Goal: Information Seeking & Learning: Learn about a topic

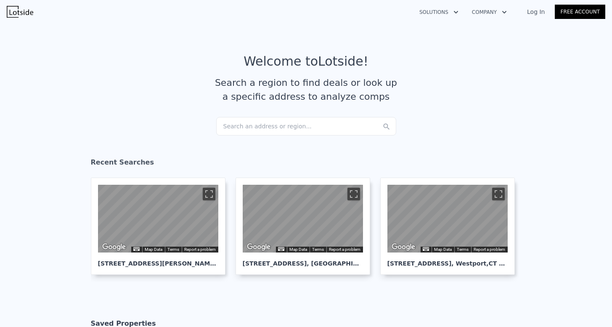
click at [268, 121] on div "Search an address or region..." at bounding box center [306, 126] width 180 height 18
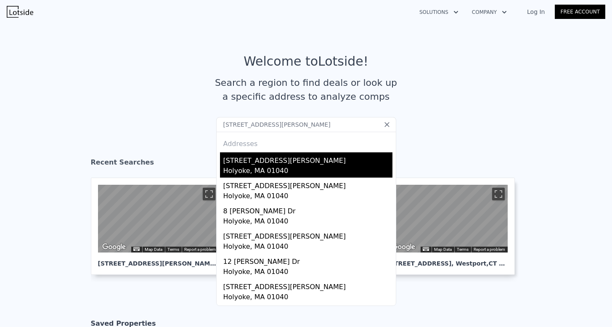
type input "[STREET_ADDRESS][PERSON_NAME]"
click at [301, 162] on div "[STREET_ADDRESS][PERSON_NAME]" at bounding box center [307, 158] width 169 height 13
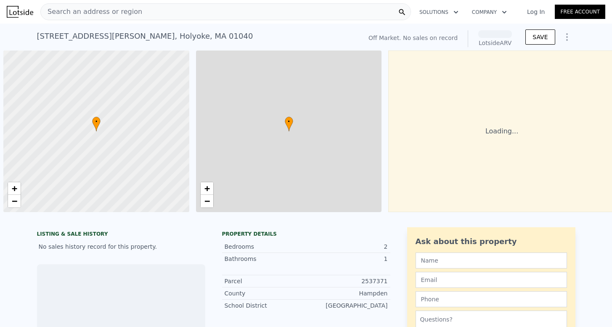
scroll to position [0, 3]
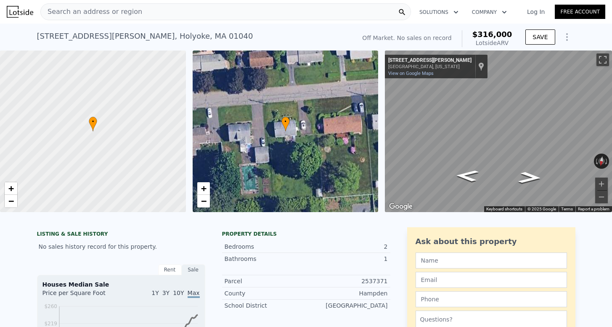
click at [262, 27] on div "[STREET_ADDRESS][PERSON_NAME] No sales on record (~ARV $316k )" at bounding box center [194, 39] width 315 height 24
click at [262, 14] on div "Search an address or region" at bounding box center [225, 11] width 370 height 17
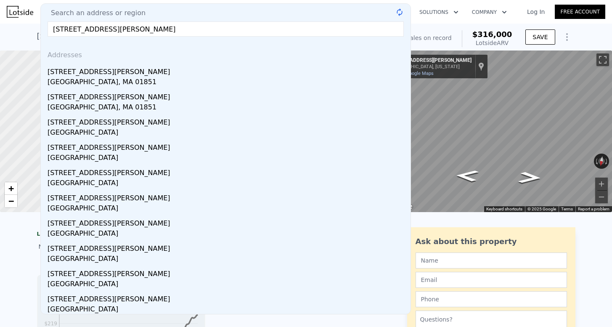
click at [121, 31] on input "[STREET_ADDRESS][PERSON_NAME]" at bounding box center [226, 28] width 356 height 15
click at [152, 32] on input "[STREET_ADDRESS]" at bounding box center [226, 28] width 356 height 15
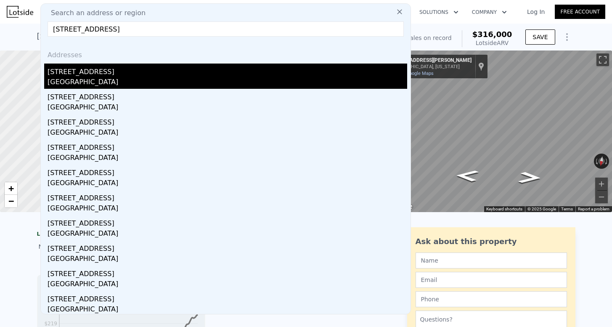
type input "[STREET_ADDRESS]"
click at [160, 78] on div "[GEOGRAPHIC_DATA]" at bounding box center [227, 83] width 359 height 12
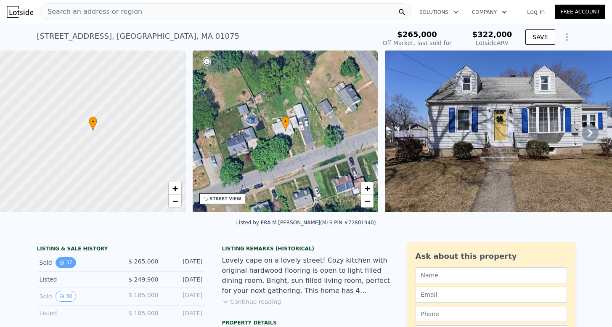
click at [72, 262] on button "37" at bounding box center [65, 262] width 21 height 11
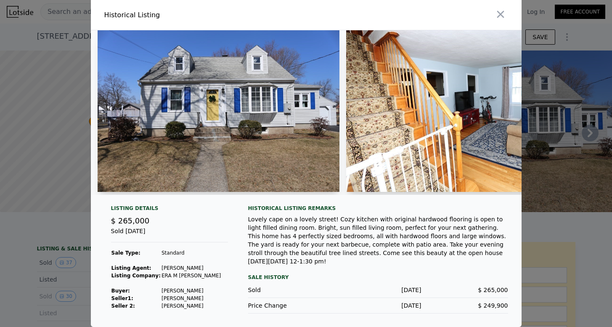
click at [55, 246] on div at bounding box center [306, 163] width 612 height 327
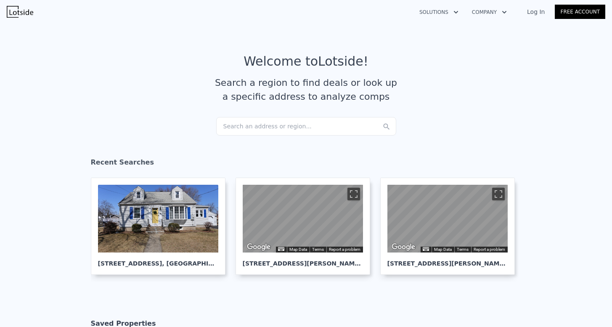
click at [260, 123] on div "Search an address or region..." at bounding box center [306, 126] width 180 height 18
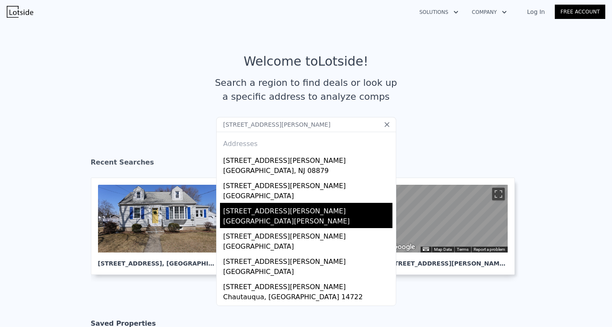
type input "43 Scott ave"
click at [309, 211] on div "43 Scott Ave" at bounding box center [307, 209] width 169 height 13
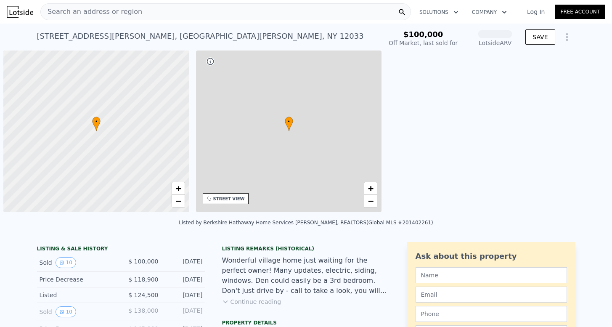
scroll to position [0, 3]
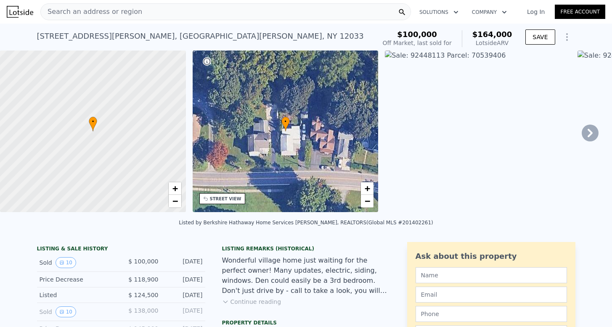
click at [61, 261] on icon "View historical data" at bounding box center [61, 262] width 5 height 5
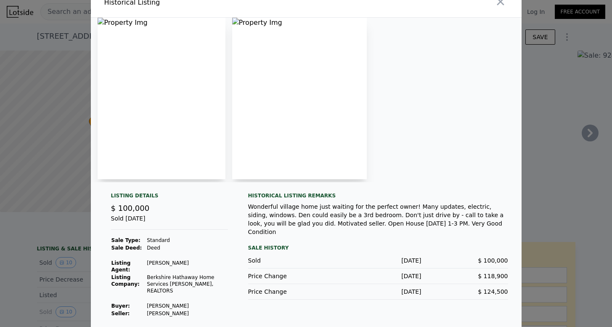
scroll to position [12, 0]
click at [34, 254] on div at bounding box center [306, 163] width 612 height 327
